Goal: Transaction & Acquisition: Purchase product/service

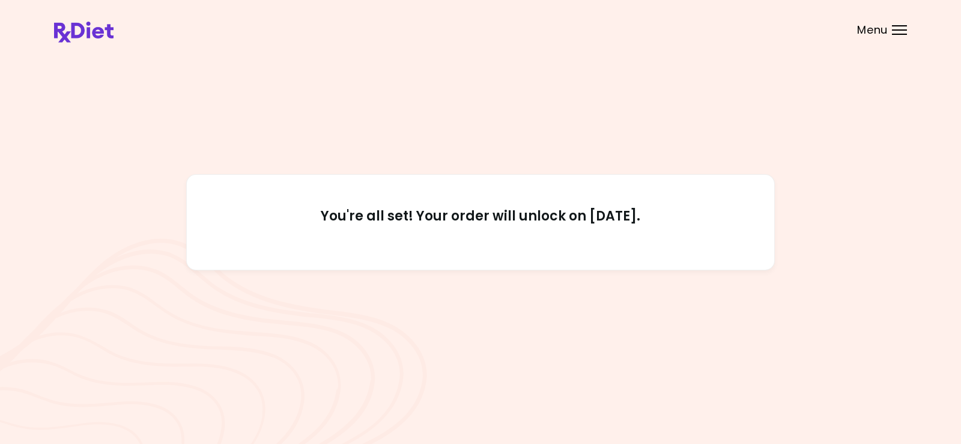
click at [896, 36] on header at bounding box center [480, 24] width 961 height 48
click at [896, 32] on div "Menu" at bounding box center [899, 30] width 15 height 10
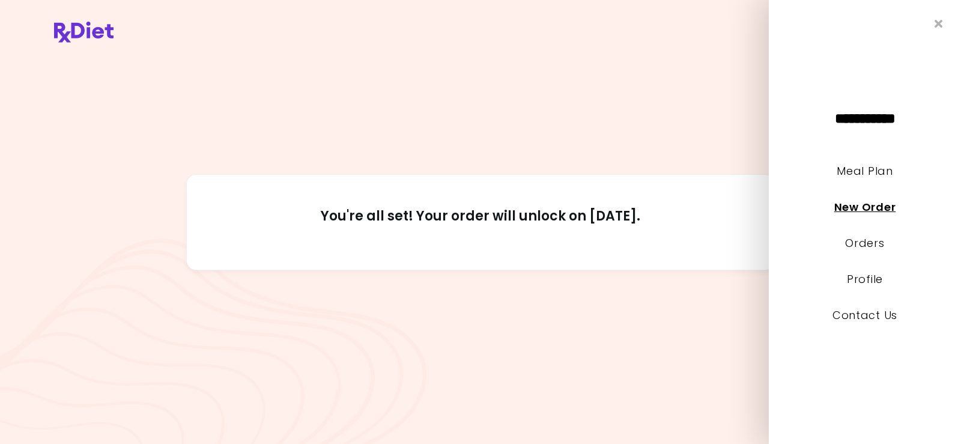
click at [877, 205] on link "New Order" at bounding box center [864, 206] width 61 height 15
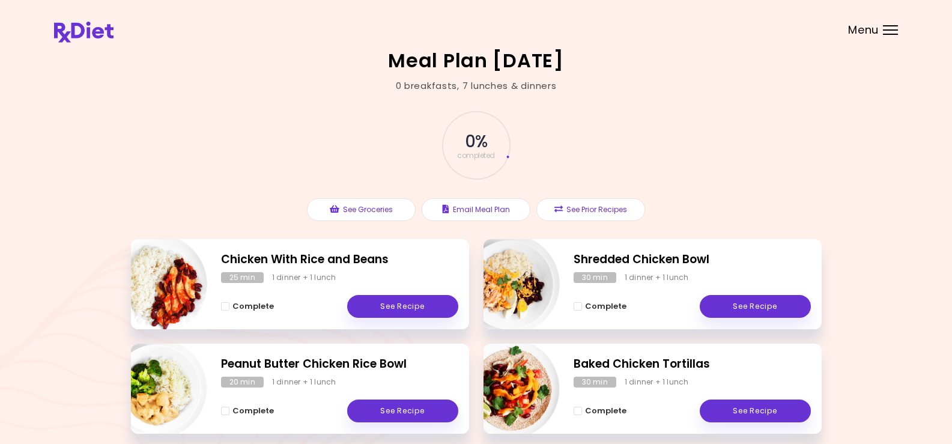
click at [893, 32] on div "Menu" at bounding box center [890, 30] width 15 height 10
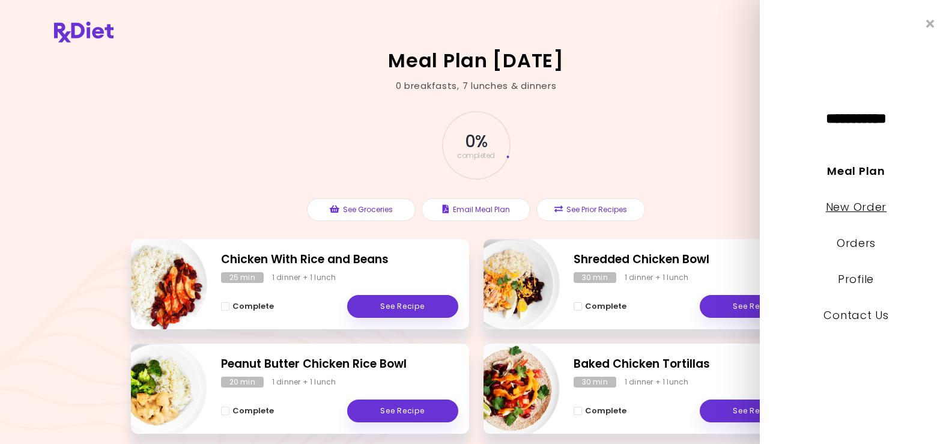
click at [860, 207] on link "New Order" at bounding box center [855, 206] width 61 height 15
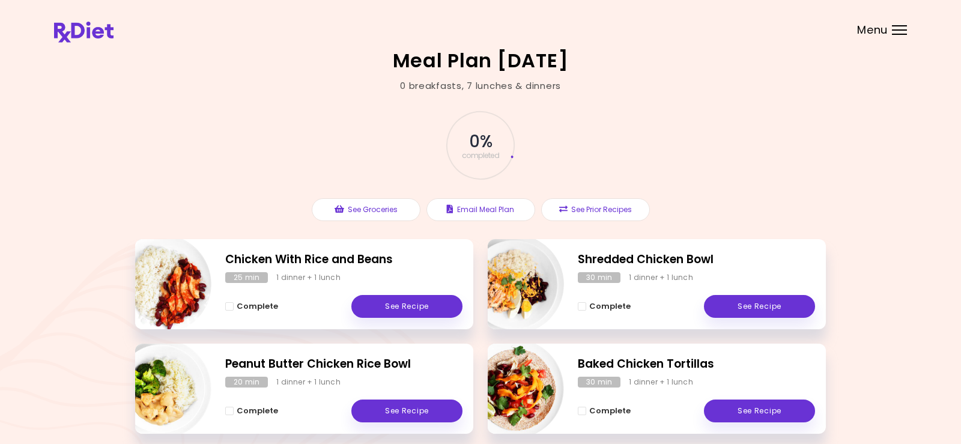
select select "*"
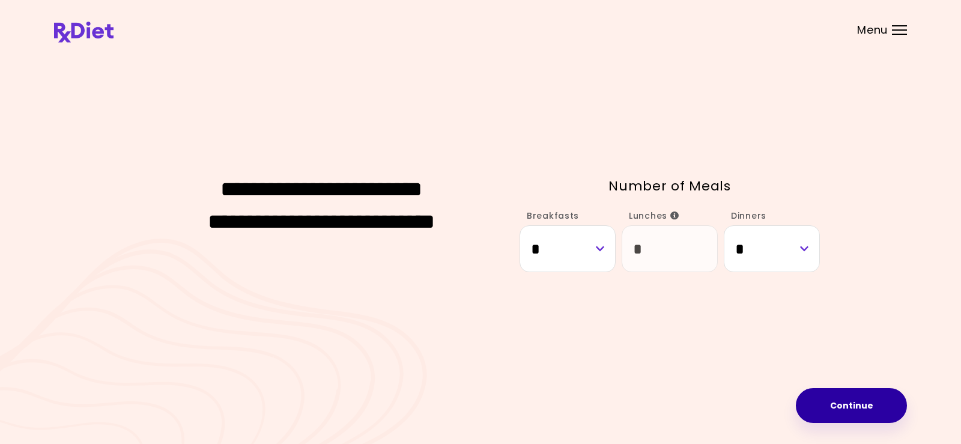
click at [841, 403] on button "Continue" at bounding box center [851, 405] width 111 height 35
